Goal: Use online tool/utility: Utilize a website feature to perform a specific function

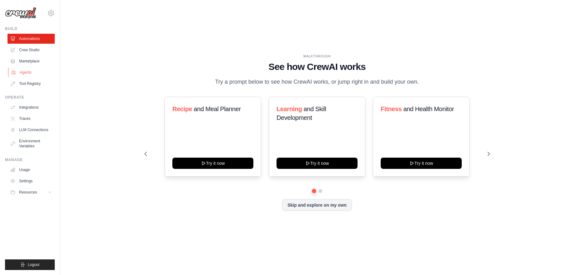
click at [34, 74] on link "Agents" at bounding box center [31, 73] width 47 height 10
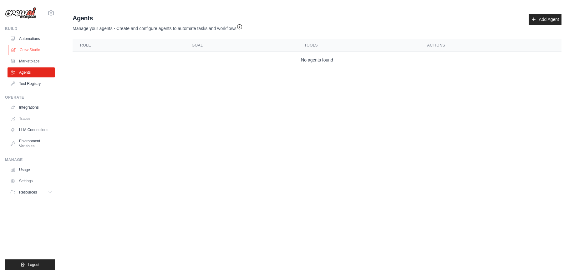
click at [30, 49] on link "Crew Studio" at bounding box center [31, 50] width 47 height 10
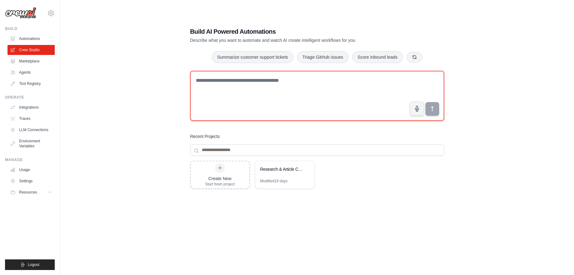
click at [256, 101] on textarea at bounding box center [317, 96] width 254 height 50
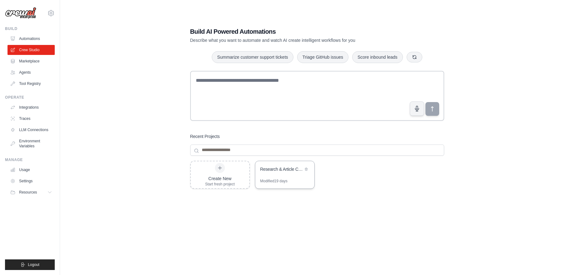
click at [279, 176] on div "Research & Article Creation Automation" at bounding box center [284, 170] width 59 height 18
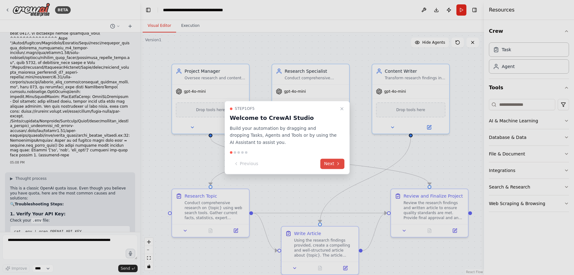
click at [335, 165] on button "Next" at bounding box center [332, 164] width 24 height 10
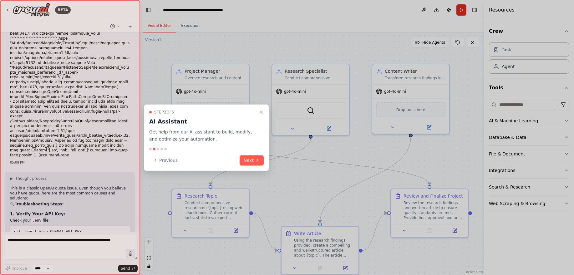
scroll to position [2126, 0]
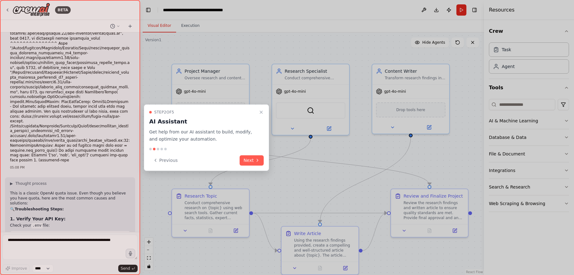
click at [260, 156] on button "Next" at bounding box center [251, 160] width 24 height 10
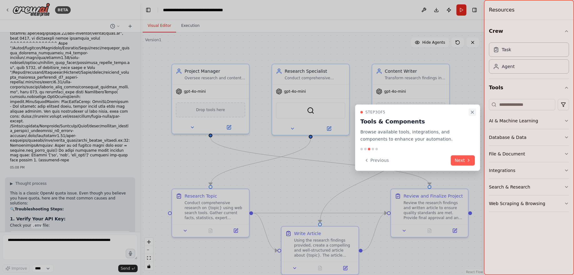
click at [469, 110] on icon "Close walkthrough" at bounding box center [471, 112] width 5 height 5
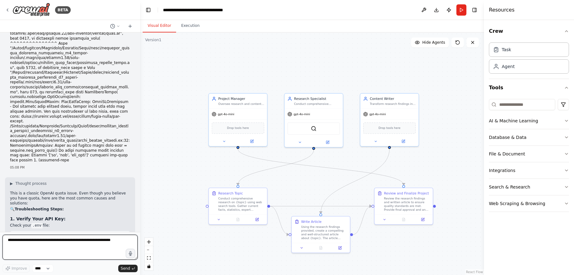
click at [45, 248] on textarea at bounding box center [70, 247] width 135 height 25
